Goal: Task Accomplishment & Management: Use online tool/utility

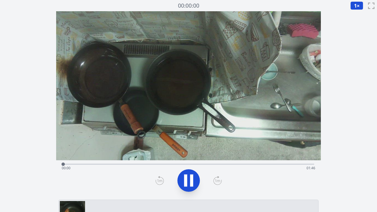
click at [176, 163] on div "経過時間: 00:00 残り時間: 01:46" at bounding box center [188, 163] width 251 height 7
click at [164, 163] on div "経過時間: 00:48 残り時間: 00:58" at bounding box center [188, 163] width 251 height 7
click at [141, 163] on div "経過時間: 00:43 残り時間: 01:03" at bounding box center [188, 163] width 251 height 7
click at [132, 162] on div "経過時間: 00:33 残り時間: 01:13" at bounding box center [188, 163] width 251 height 7
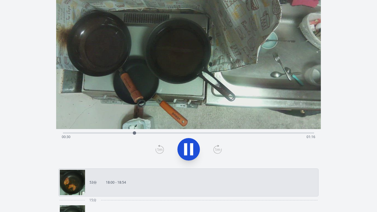
scroll to position [33, 0]
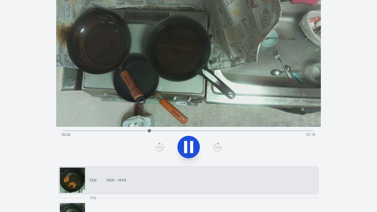
click at [189, 148] on icon at bounding box center [189, 147] width 16 height 16
click at [184, 147] on icon at bounding box center [188, 147] width 9 height 12
click at [184, 147] on icon at bounding box center [185, 147] width 3 height 12
click at [159, 146] on icon at bounding box center [160, 146] width 8 height 9
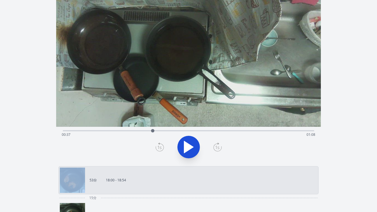
click at [159, 146] on icon at bounding box center [160, 146] width 8 height 9
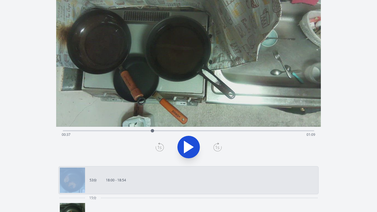
click at [159, 146] on icon at bounding box center [160, 146] width 8 height 9
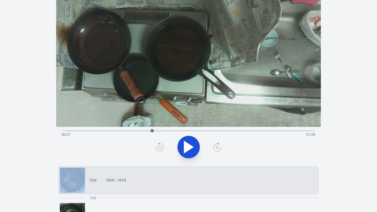
click at [159, 146] on icon at bounding box center [160, 146] width 8 height 9
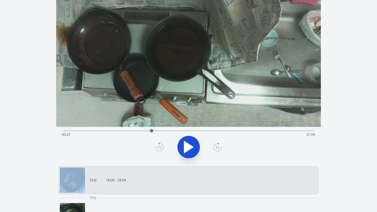
click at [159, 146] on icon at bounding box center [160, 146] width 8 height 9
click at [214, 146] on icon at bounding box center [218, 147] width 8 height 8
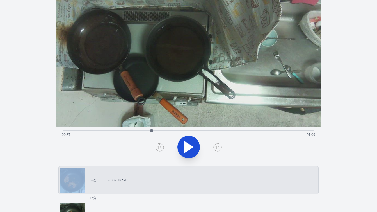
click at [217, 147] on icon at bounding box center [217, 146] width 8 height 9
click at [161, 147] on icon at bounding box center [160, 146] width 8 height 9
click at [217, 148] on icon at bounding box center [217, 146] width 8 height 9
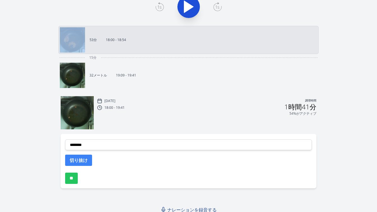
scroll to position [177, 0]
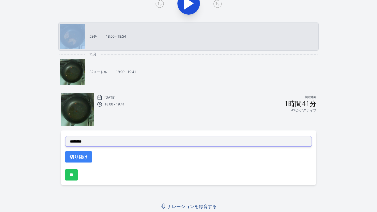
click at [168, 144] on select "**********" at bounding box center [188, 141] width 247 height 11
select select "**********"
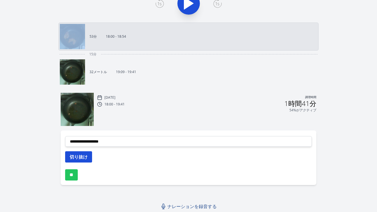
click at [84, 155] on font "切り抜け" at bounding box center [79, 157] width 18 height 6
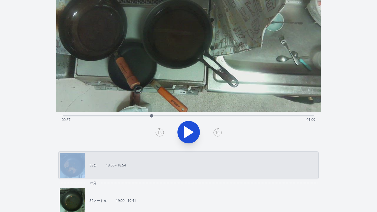
scroll to position [0, 0]
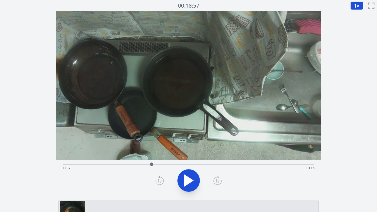
click at [177, 164] on div "経過時間: 00:37 残り時間: 01:09" at bounding box center [189, 167] width 254 height 9
click at [166, 164] on div "経過時間: 00:47 残り時間: 00:58" at bounding box center [189, 167] width 254 height 9
click at [156, 163] on div "経過時間: 00:43 残り時間: 01:03" at bounding box center [189, 167] width 254 height 9
click at [142, 164] on div "経過時間: 00:39 残り時間: 01:07" at bounding box center [189, 167] width 254 height 9
click at [136, 164] on div "経過時間: 00:33 残り時間: 01:13" at bounding box center [189, 167] width 254 height 9
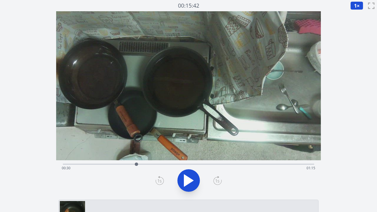
click at [128, 164] on div "経過時間: 00:30 残り時間: 01:15" at bounding box center [189, 167] width 254 height 9
click at [122, 164] on div "経過時間: 00:27 残り時間: 01:19" at bounding box center [189, 167] width 254 height 9
click at [188, 183] on icon at bounding box center [189, 180] width 16 height 16
click at [159, 181] on icon at bounding box center [160, 180] width 8 height 9
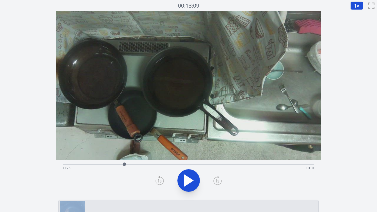
click at [159, 181] on icon at bounding box center [160, 180] width 8 height 9
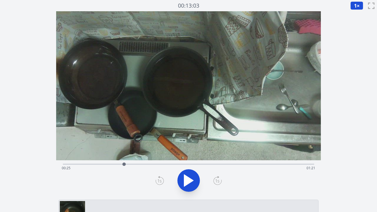
click at [159, 181] on icon at bounding box center [160, 180] width 8 height 9
click at [218, 181] on icon at bounding box center [217, 180] width 8 height 9
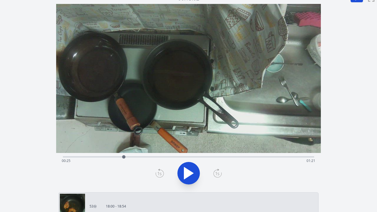
scroll to position [13, 0]
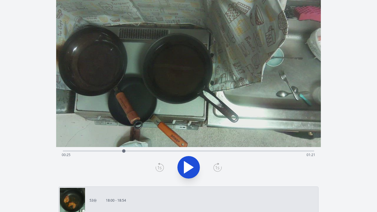
click at [217, 164] on icon at bounding box center [217, 167] width 8 height 9
click at [158, 166] on icon at bounding box center [160, 167] width 8 height 9
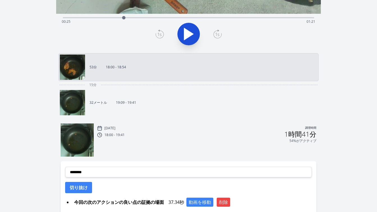
scroll to position [175, 0]
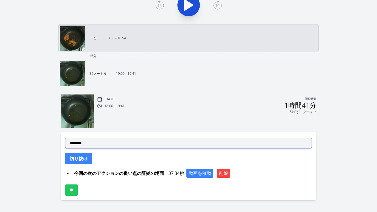
click at [163, 145] on select "**********" at bounding box center [188, 143] width 247 height 11
select select "**********"
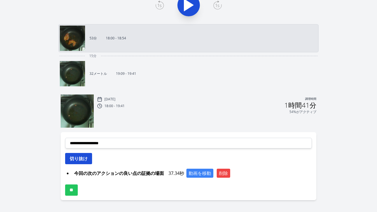
click at [86, 160] on font "切り抜け" at bounding box center [79, 158] width 18 height 6
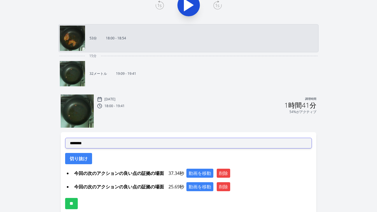
click at [143, 145] on select "**********" at bounding box center [188, 143] width 247 height 11
select select "**********"
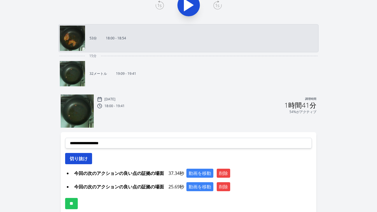
click at [84, 159] on font "切り抜け" at bounding box center [79, 158] width 18 height 6
select select
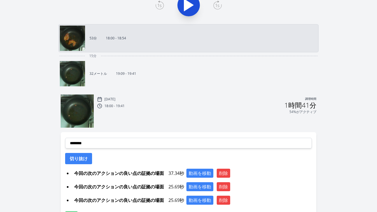
scroll to position [217, 0]
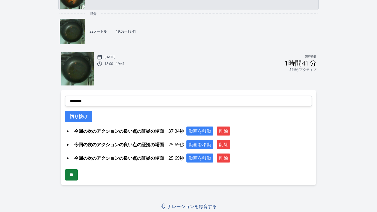
click at [74, 171] on input "**" at bounding box center [71, 174] width 13 height 11
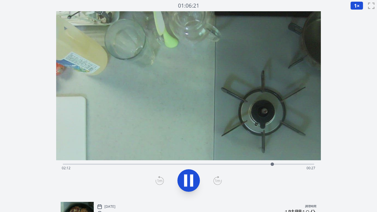
click at [90, 164] on div "経過時間: 02:12 残り時間: 00:27" at bounding box center [189, 167] width 254 height 9
click at [187, 184] on icon at bounding box center [189, 180] width 16 height 16
click at [168, 165] on div "経過時間: 00:21 残り時間: 02:18" at bounding box center [189, 167] width 254 height 9
click at [174, 165] on div "経過時間: 01:07 残り時間: 01:32" at bounding box center [189, 167] width 254 height 9
click at [183, 164] on div "経過時間: 01:10 残り時間: 01:28" at bounding box center [189, 167] width 254 height 9
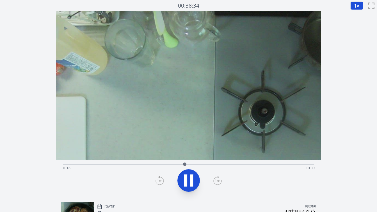
click at [190, 164] on div "経過時間: 01:16 残り時間: 01:22" at bounding box center [189, 167] width 254 height 9
click at [197, 164] on div "経過時間: 01:21 残り時間: 01:18" at bounding box center [189, 167] width 254 height 9
click at [203, 164] on div "経過時間: 01:25 残り時間: 01:14" at bounding box center [189, 167] width 254 height 9
click at [211, 164] on div "経過時間: 01:29 残り時間: 01:10" at bounding box center [189, 167] width 254 height 9
click at [216, 164] on div at bounding box center [213, 164] width 8 height 8
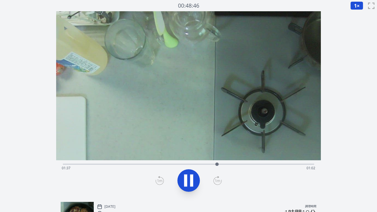
click at [219, 165] on div at bounding box center [217, 164] width 8 height 8
click at [223, 165] on div at bounding box center [220, 164] width 8 height 8
click at [227, 165] on div at bounding box center [224, 164] width 8 height 8
click at [232, 164] on div at bounding box center [227, 164] width 8 height 8
click at [237, 164] on div at bounding box center [234, 164] width 8 height 8
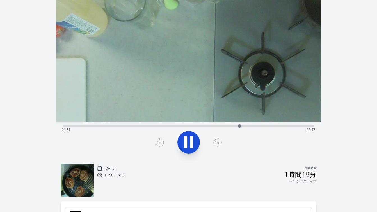
scroll to position [43, 0]
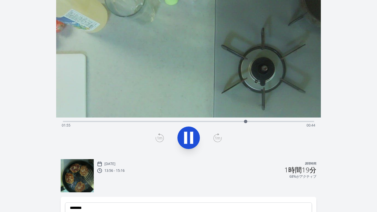
click at [236, 119] on div "経過時間: 01:55 残り時間: 00:44" at bounding box center [188, 120] width 251 height 7
click at [190, 135] on icon at bounding box center [191, 138] width 3 height 12
click at [215, 138] on icon at bounding box center [217, 137] width 8 height 9
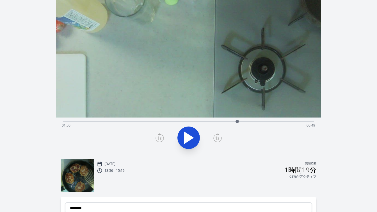
click at [215, 138] on icon at bounding box center [217, 137] width 8 height 9
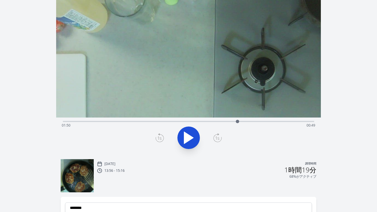
click at [215, 138] on icon at bounding box center [217, 137] width 8 height 9
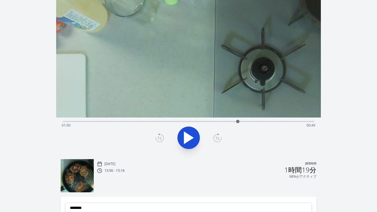
click at [215, 138] on icon at bounding box center [217, 137] width 8 height 9
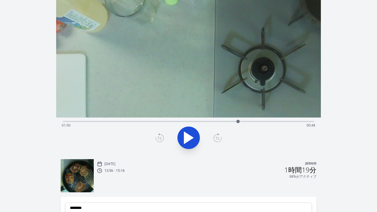
click at [215, 138] on icon at bounding box center [217, 137] width 8 height 9
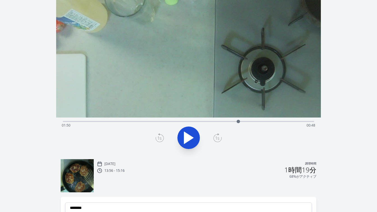
click at [215, 138] on icon at bounding box center [217, 137] width 8 height 9
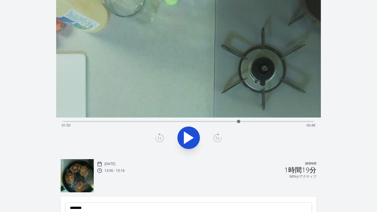
click at [215, 138] on icon at bounding box center [217, 137] width 8 height 9
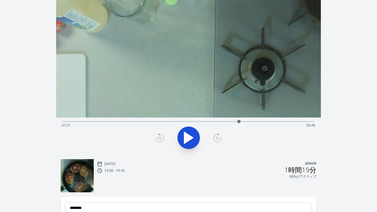
click at [215, 138] on icon at bounding box center [217, 137] width 8 height 9
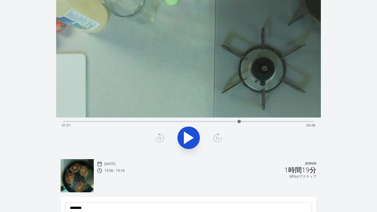
click at [215, 138] on icon at bounding box center [217, 137] width 8 height 9
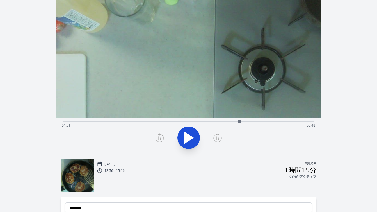
click at [215, 138] on icon at bounding box center [217, 137] width 8 height 9
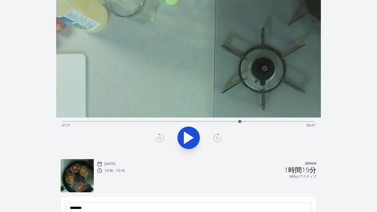
click at [215, 138] on icon at bounding box center [217, 137] width 8 height 9
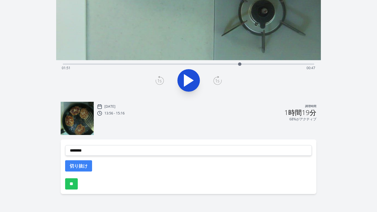
scroll to position [109, 0]
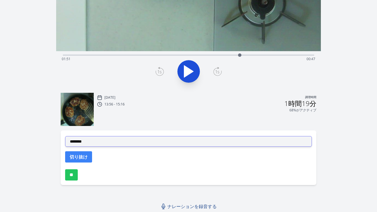
click at [154, 142] on select "**********" at bounding box center [188, 141] width 247 height 11
select select "**********"
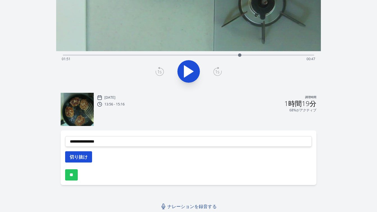
click at [85, 157] on font "切り抜け" at bounding box center [79, 157] width 18 height 6
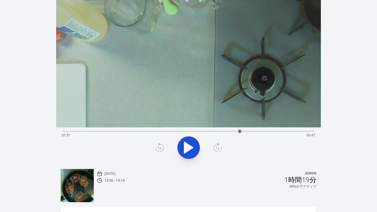
scroll to position [0, 0]
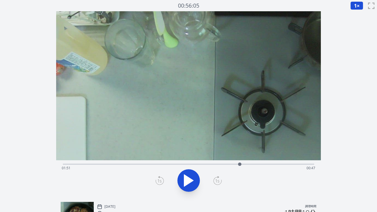
click at [189, 183] on icon at bounding box center [188, 180] width 9 height 12
click at [189, 183] on icon at bounding box center [189, 180] width 16 height 16
click at [163, 182] on icon at bounding box center [160, 180] width 8 height 9
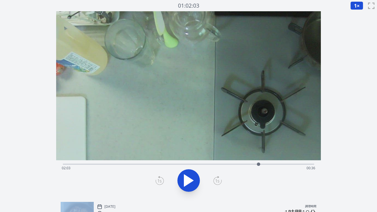
click at [163, 182] on icon at bounding box center [160, 180] width 8 height 9
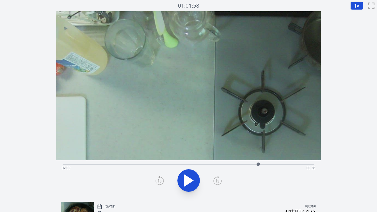
click at [163, 182] on icon at bounding box center [160, 180] width 8 height 9
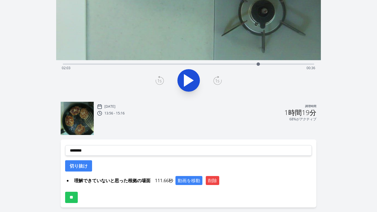
scroll to position [101, 0]
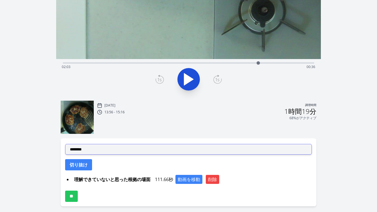
click at [182, 150] on select "**********" at bounding box center [188, 149] width 247 height 11
select select "**********"
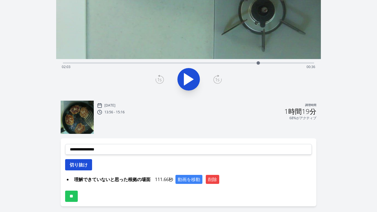
click at [87, 164] on font "切り抜け" at bounding box center [79, 164] width 18 height 6
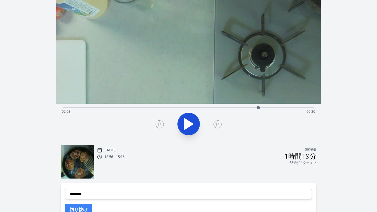
scroll to position [52, 0]
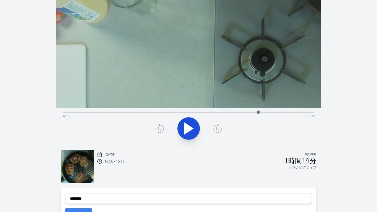
click at [235, 111] on div "経過時間: 02:03 残り時間: 00:36" at bounding box center [189, 115] width 254 height 9
click at [248, 112] on div "経過時間: 01:48 残り時間: 00:50" at bounding box center [189, 115] width 254 height 9
click at [191, 131] on icon at bounding box center [189, 128] width 16 height 16
click at [191, 131] on icon at bounding box center [191, 128] width 3 height 12
click at [161, 129] on icon at bounding box center [160, 128] width 8 height 9
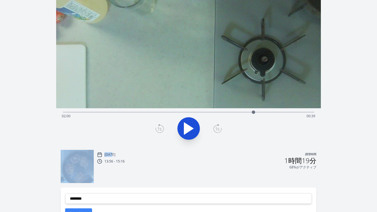
click at [161, 129] on icon at bounding box center [160, 128] width 8 height 9
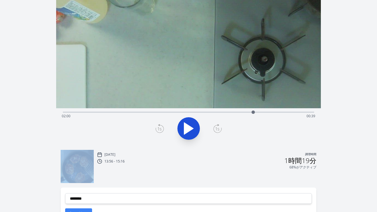
click at [161, 129] on icon at bounding box center [160, 128] width 8 height 9
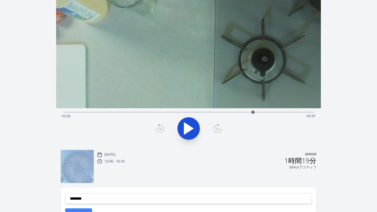
click at [161, 129] on icon at bounding box center [160, 128] width 8 height 9
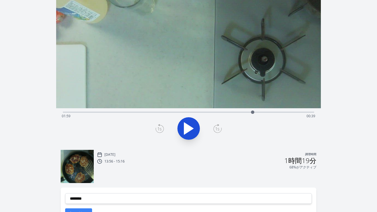
click at [160, 127] on icon at bounding box center [160, 128] width 8 height 9
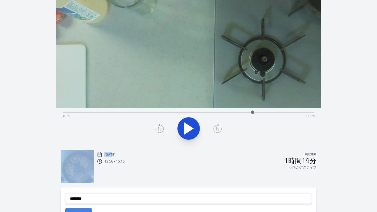
click at [160, 127] on icon at bounding box center [160, 128] width 8 height 9
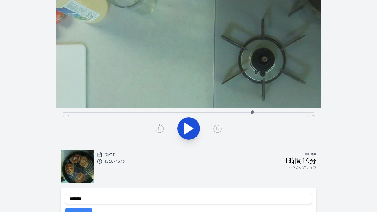
click at [160, 127] on icon at bounding box center [160, 128] width 8 height 9
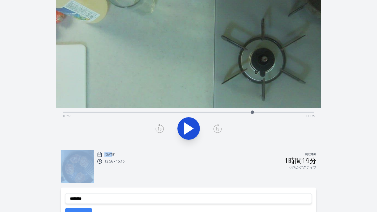
click at [160, 127] on icon at bounding box center [160, 128] width 8 height 9
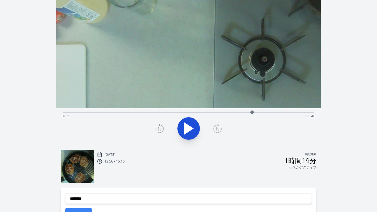
click at [160, 127] on icon at bounding box center [160, 128] width 8 height 9
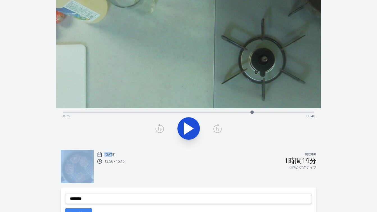
click at [160, 127] on icon at bounding box center [160, 128] width 8 height 9
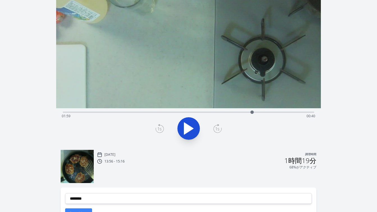
click at [160, 127] on icon at bounding box center [160, 128] width 8 height 9
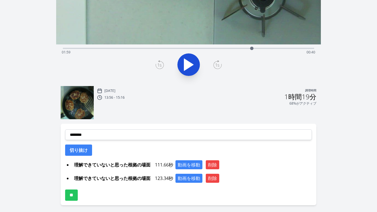
scroll to position [124, 0]
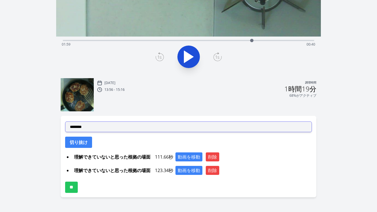
click at [144, 131] on select "**********" at bounding box center [188, 126] width 247 height 11
select select "**********"
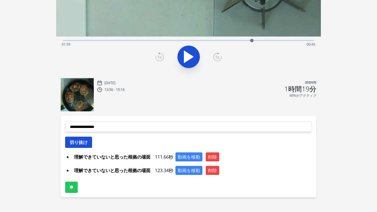
click at [88, 144] on button "切り抜け" at bounding box center [78, 141] width 27 height 11
select select
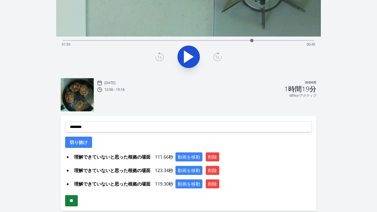
click at [78, 200] on input "**" at bounding box center [71, 200] width 13 height 11
